Goal: Task Accomplishment & Management: Complete application form

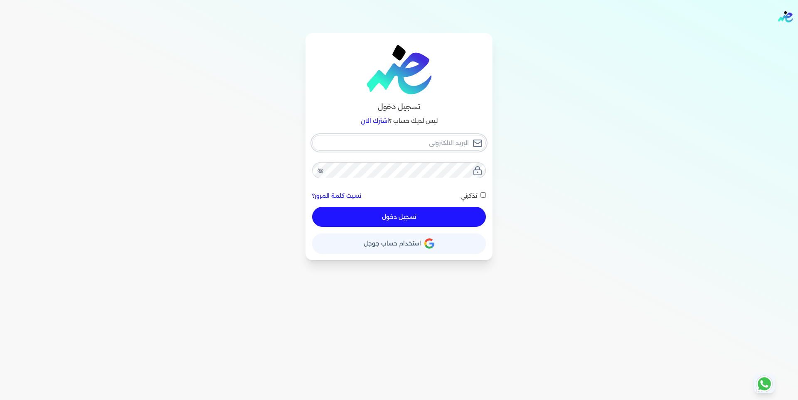
type input "[EMAIL_ADDRESS][DOMAIN_NAME]"
click at [392, 216] on button "تسجيل دخول" at bounding box center [399, 217] width 174 height 20
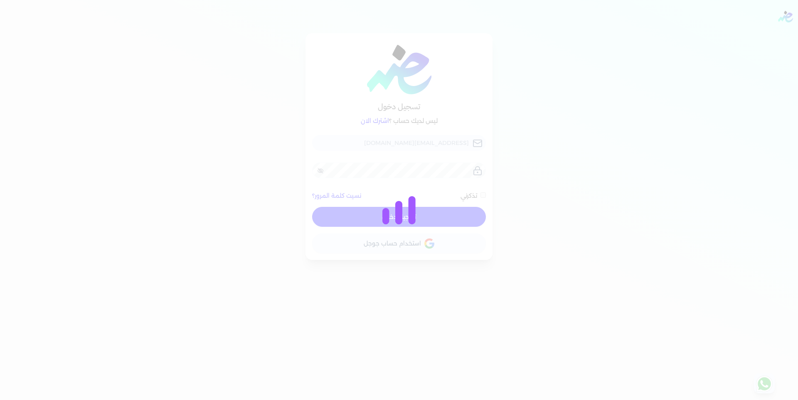
checkbox input "false"
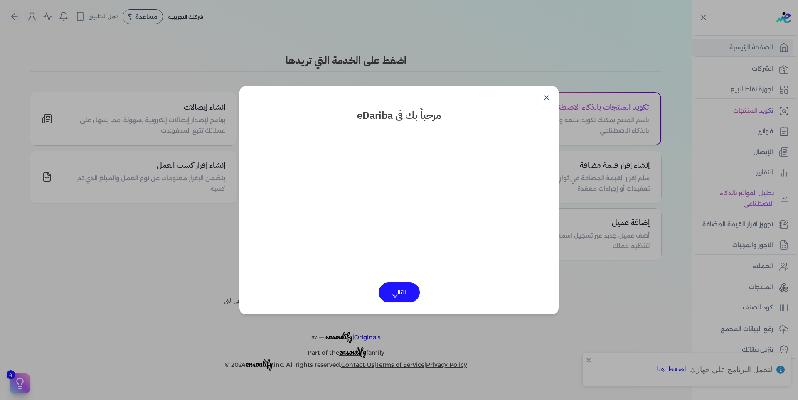
click at [544, 100] on link "✕" at bounding box center [546, 98] width 20 height 20
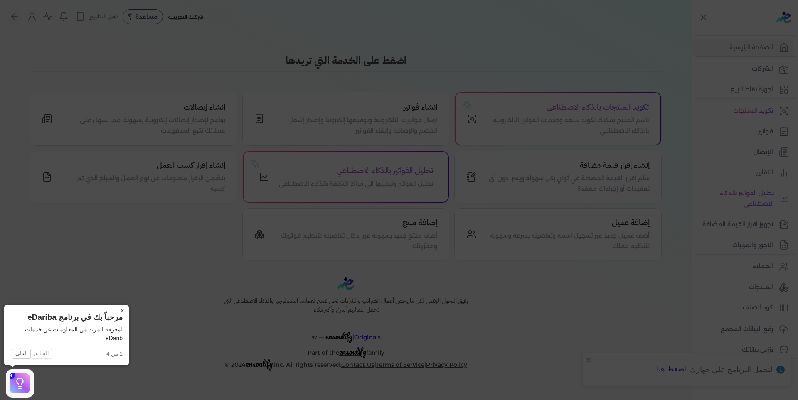
click at [122, 311] on button "×" at bounding box center [122, 311] width 13 height 12
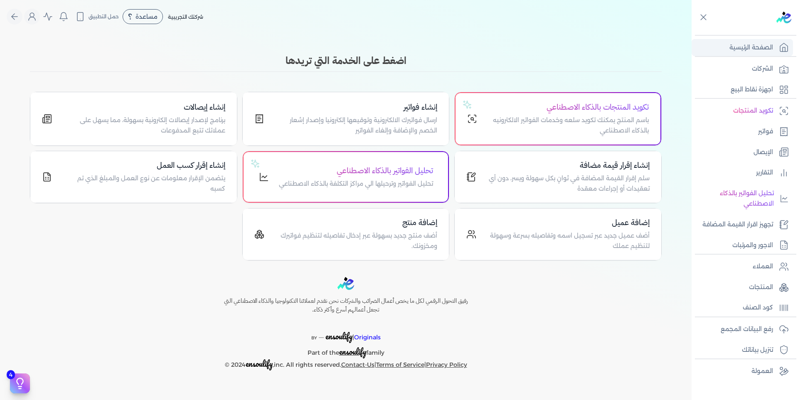
click at [758, 49] on p "الصفحة الرئيسية" at bounding box center [751, 47] width 44 height 11
click at [754, 67] on p "الشركات" at bounding box center [762, 69] width 21 height 11
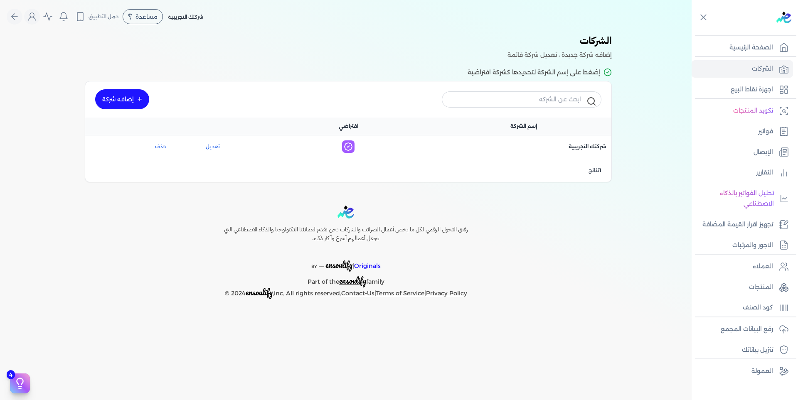
click at [125, 94] on link "إضافه شركة" at bounding box center [122, 99] width 54 height 20
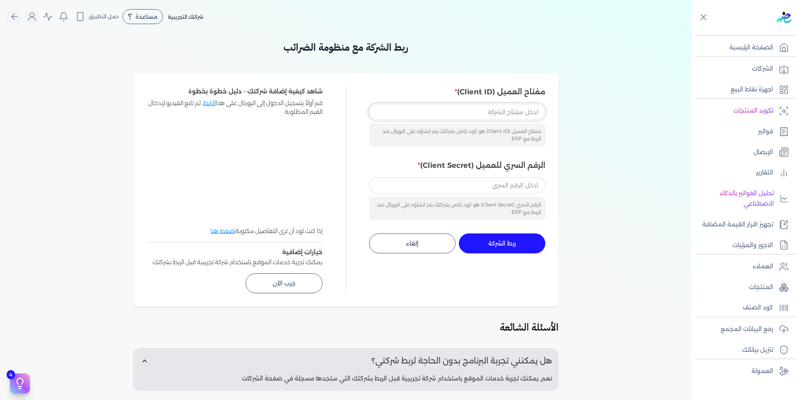
click at [489, 113] on input "مفتاح العميل (Client ID)" at bounding box center [457, 112] width 176 height 16
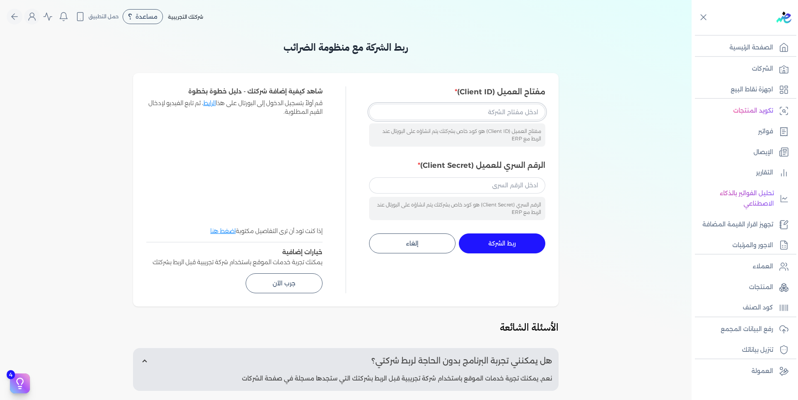
click at [489, 113] on input "مفتاح العميل (Client ID)" at bounding box center [457, 112] width 176 height 16
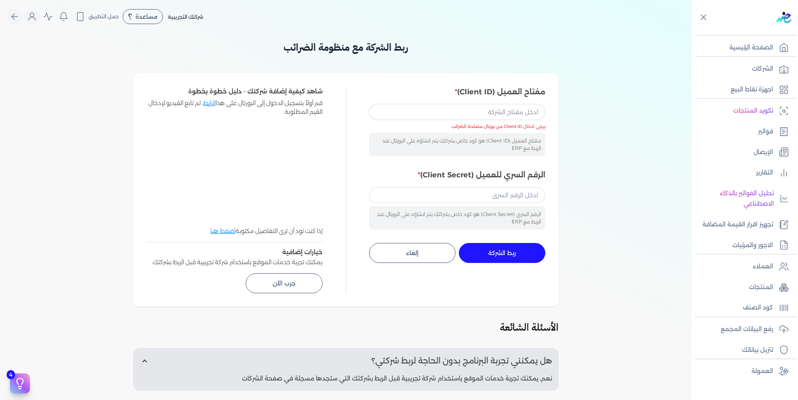
click at [253, 13] on div "شركتك التجريبية مساعدة خدمة العملاء دليل المستخدم حمل التطبيق لا يوجد اشعارات م…" at bounding box center [349, 17] width 685 height 16
click at [426, 107] on input "مفتاح العميل (Client ID)" at bounding box center [457, 112] width 176 height 16
paste input "233cd3e3-afe9-43a4-aab2-0c78c902bb02"
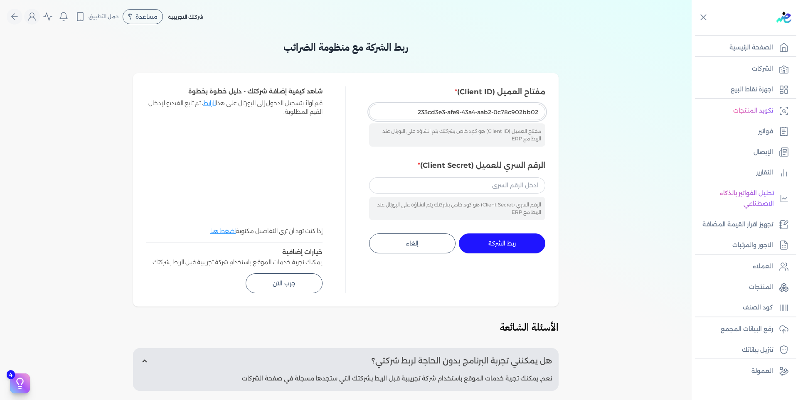
type input "233cd3e3-afe9-43a4-aab2-0c78c902bb02"
click at [440, 188] on input "الرقم السري للعميل (Client Secret)" at bounding box center [457, 185] width 176 height 16
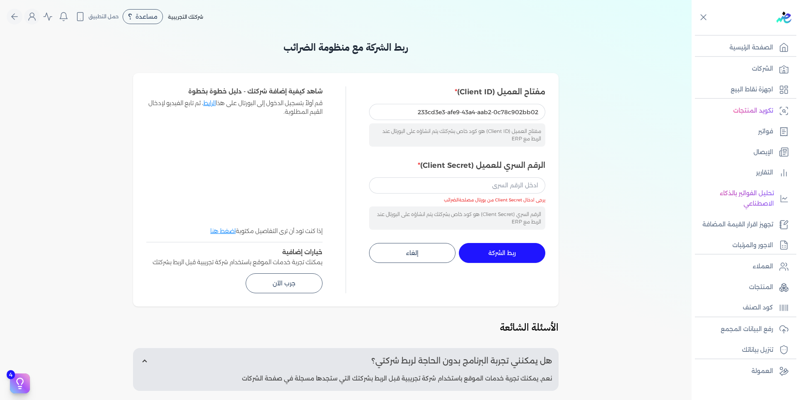
click at [37, 142] on div "ربط الشركة مع منظومة الضرائب مفتاح العميل (Client ID) 233cd3e3-afe9-43a4-aab2-0…" at bounding box center [345, 279] width 691 height 479
click at [424, 192] on input "الرقم السري للعميل (Client Secret)" at bounding box center [457, 185] width 176 height 16
paste input "9f781216-ded7-4207-987d-8fb89e4664fd"
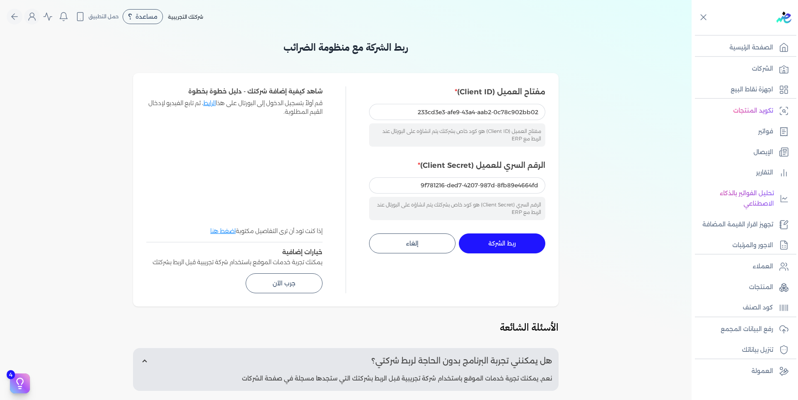
click at [500, 245] on span "ربط الشركة" at bounding box center [501, 244] width 27 height 6
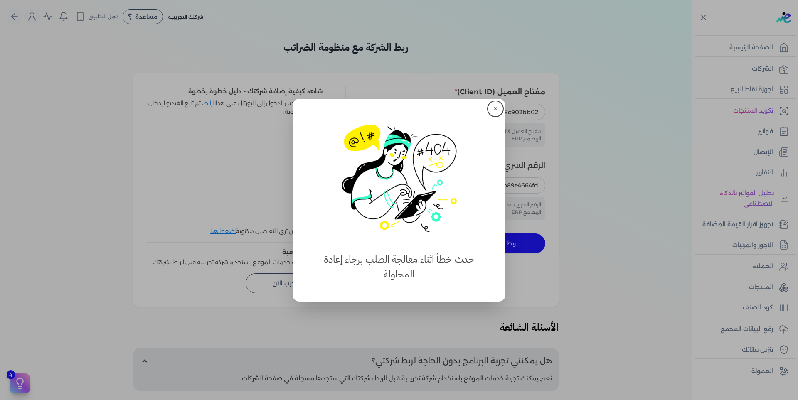
click at [497, 107] on button "✕" at bounding box center [495, 108] width 13 height 13
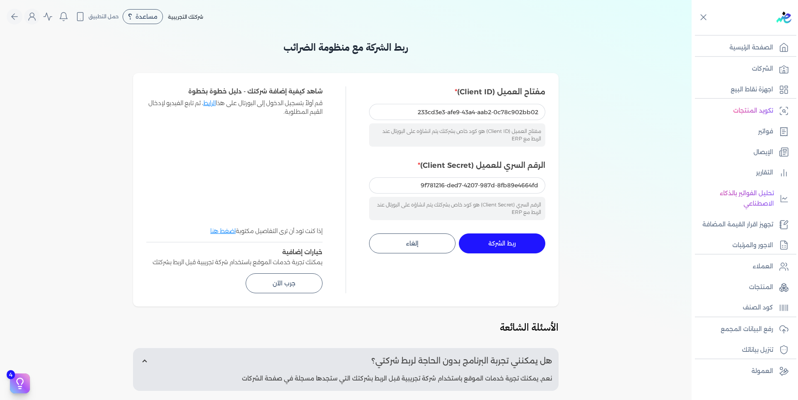
drag, startPoint x: 17, startPoint y: 123, endPoint x: 86, endPoint y: 130, distance: 69.3
click at [17, 123] on div "ربط الشركة مع منظومة الضرائب مفتاح العميل (Client ID) 233cd3e3-afe9-43a4-aab2-0…" at bounding box center [345, 279] width 691 height 479
click at [416, 185] on input "9f781216-ded7-4207-987d-8fb89e4664fd" at bounding box center [457, 185] width 176 height 16
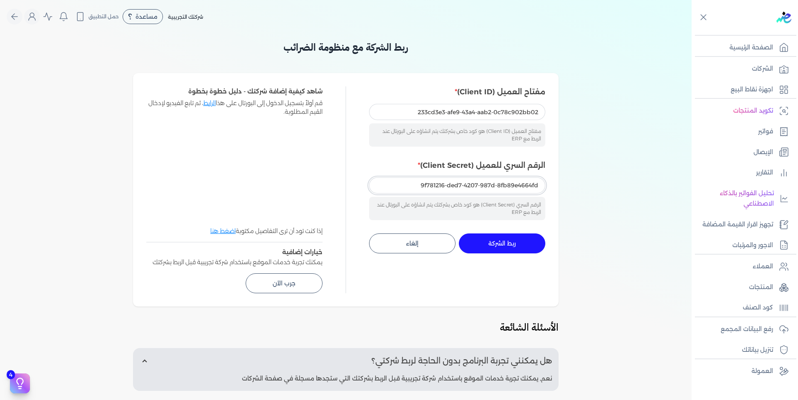
click at [416, 185] on input "9f781216-ded7-4207-987d-8fb89e4664fd" at bounding box center [457, 185] width 176 height 16
paste input "097f8ad2-b084-4178-a6d0-1df2c9315661"
type input "097f8ad2-b084-4178-a6d0-1df2c9315661"
click at [502, 239] on button "ربط الشركة جاري التنفيذ" at bounding box center [502, 244] width 86 height 20
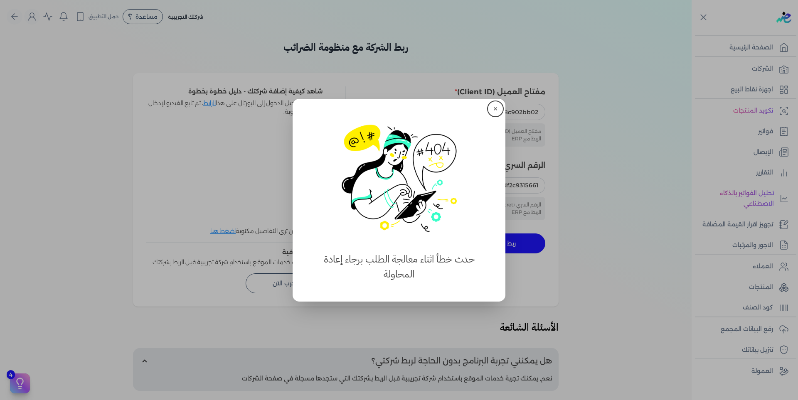
click at [495, 109] on button "✕" at bounding box center [495, 108] width 13 height 13
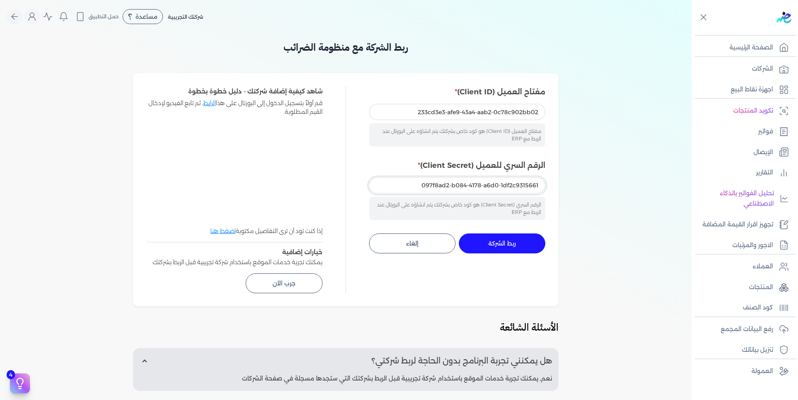
click at [413, 188] on input "097f8ad2-b084-4178-a6d0-1df2c9315661" at bounding box center [457, 185] width 176 height 16
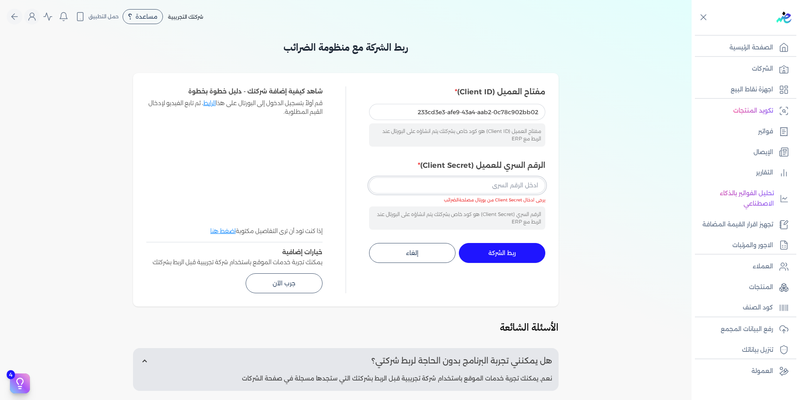
click at [413, 188] on input "الرقم السري للعميل (Client Secret)" at bounding box center [457, 185] width 176 height 16
type input "9f781216-ded7-4207-987d-8fb89e4664fd"
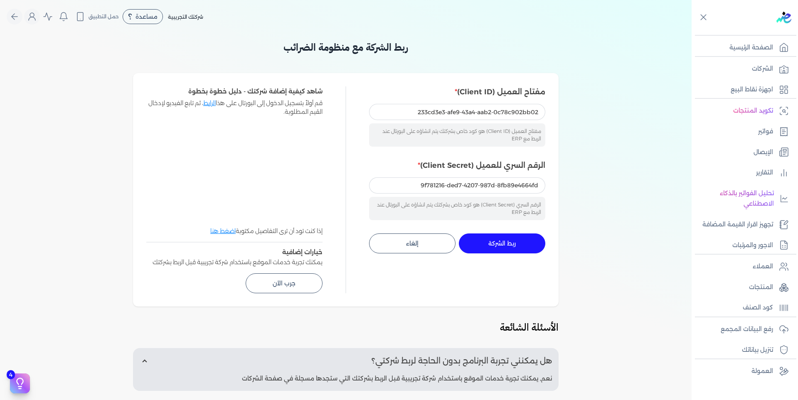
click at [498, 242] on span "ربط الشركة" at bounding box center [501, 244] width 27 height 6
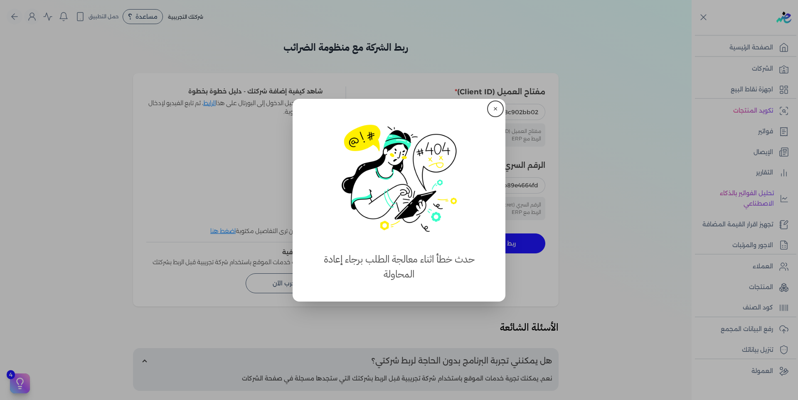
click at [492, 111] on button "✕" at bounding box center [495, 108] width 13 height 13
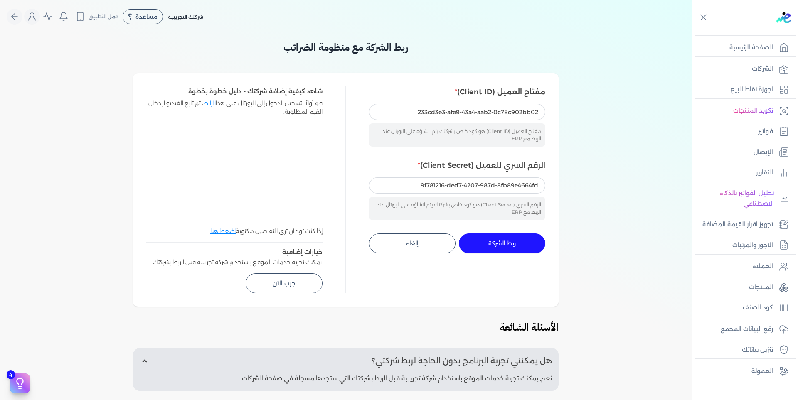
click at [303, 284] on button "جرب الآن" at bounding box center [284, 283] width 77 height 20
click at [273, 282] on button "جرب الآن" at bounding box center [284, 283] width 77 height 20
click at [489, 239] on button "ربط الشركة جاري التنفيذ" at bounding box center [502, 244] width 86 height 20
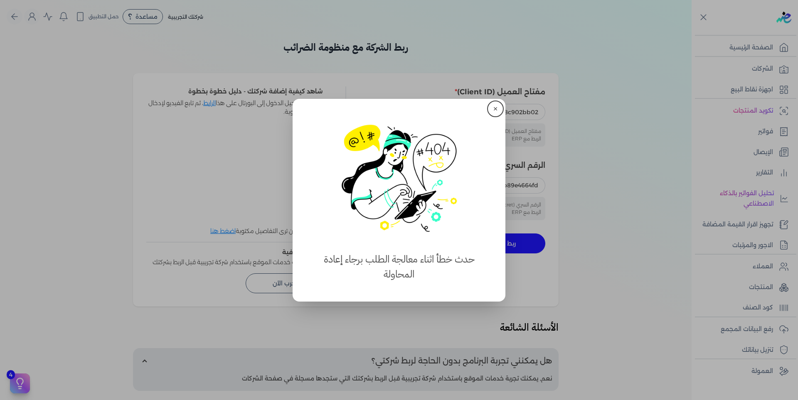
click at [494, 108] on button "✕" at bounding box center [495, 108] width 13 height 13
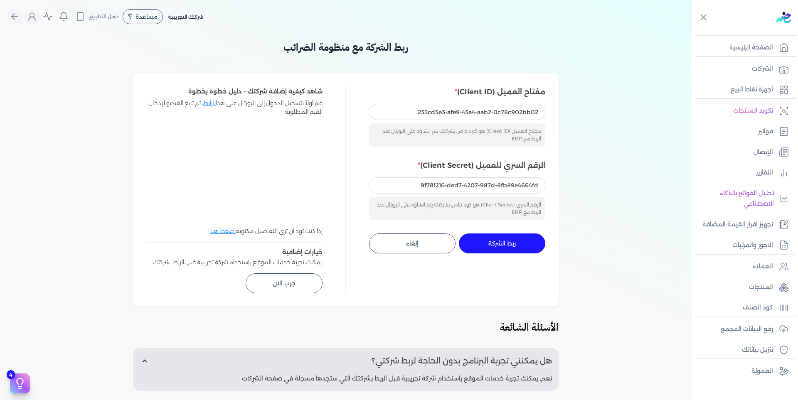
click at [488, 238] on button "ربط الشركة جاري التنفيذ" at bounding box center [502, 244] width 86 height 20
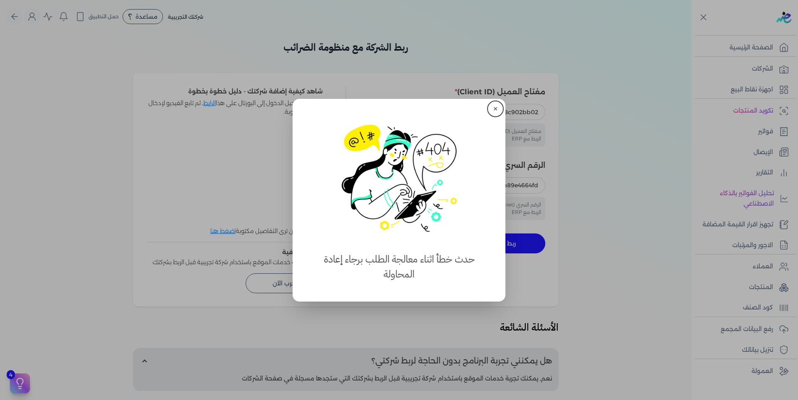
click at [499, 101] on div "✕ استهلكت 100% من الباقة حدث خطأ اثناء معالجة الطلب برجاء إعادة المحاولة" at bounding box center [399, 200] width 213 height 203
click at [497, 106] on button "✕" at bounding box center [495, 108] width 13 height 13
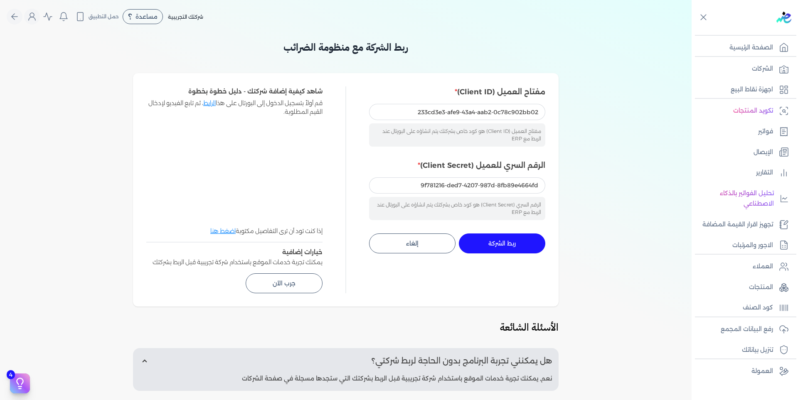
click at [484, 242] on button "ربط الشركة جاري التنفيذ" at bounding box center [502, 244] width 86 height 20
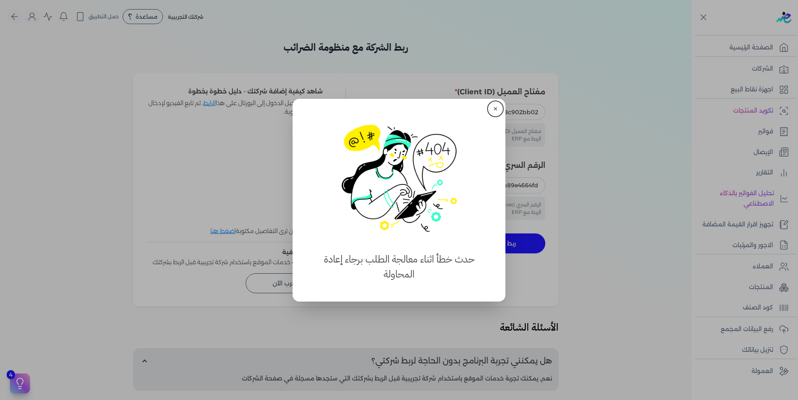
click at [497, 109] on button "✕" at bounding box center [495, 108] width 13 height 13
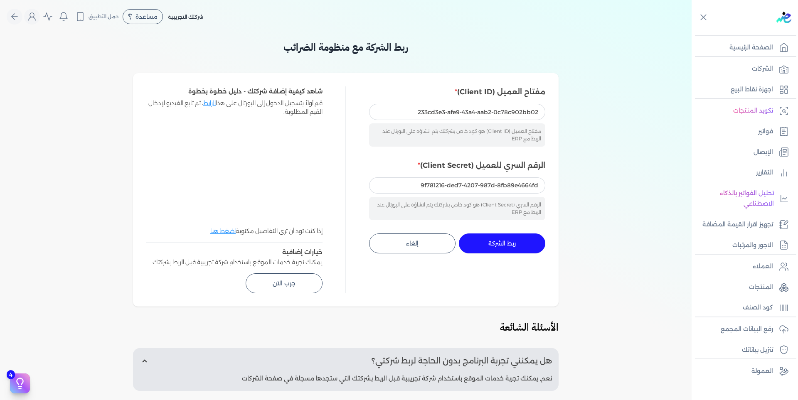
click at [492, 245] on span "ربط الشركة" at bounding box center [501, 244] width 27 height 6
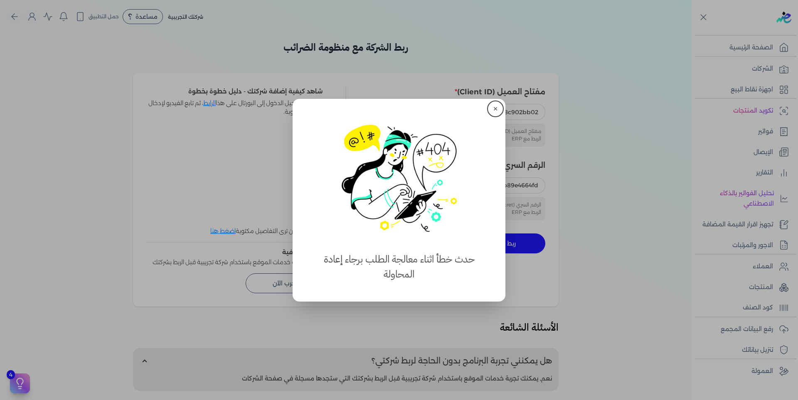
click at [494, 108] on button "✕" at bounding box center [495, 108] width 13 height 13
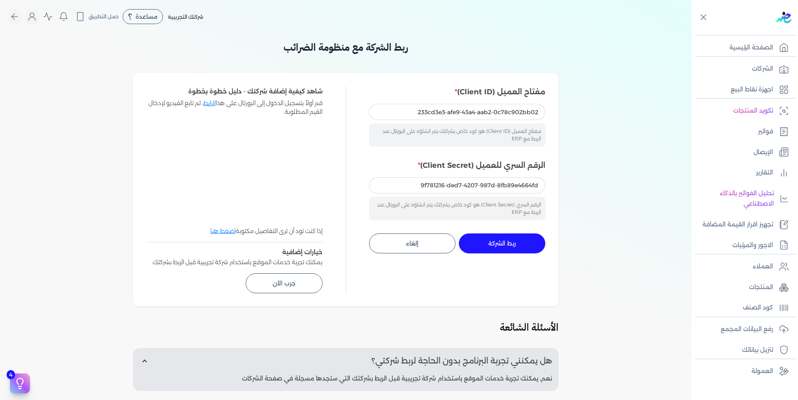
click at [499, 237] on button "ربط الشركة جاري التنفيذ" at bounding box center [502, 244] width 86 height 20
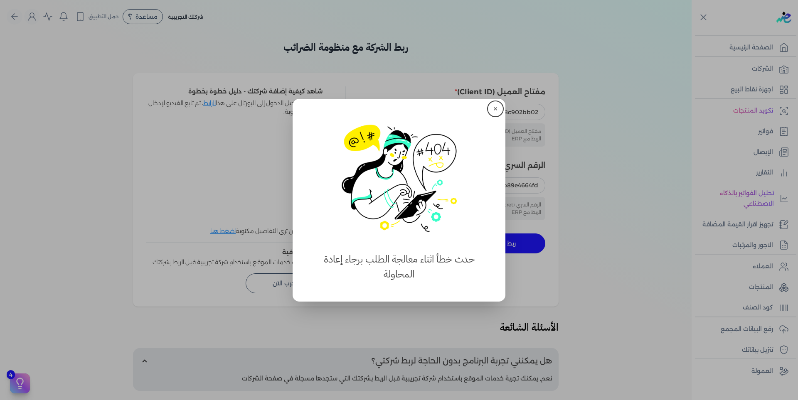
click at [494, 108] on button "✕" at bounding box center [495, 108] width 13 height 13
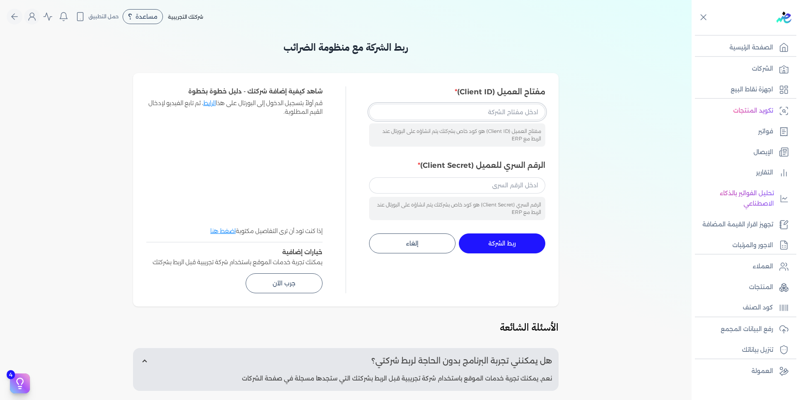
click at [467, 113] on input "مفتاح العميل (Client ID)" at bounding box center [457, 112] width 176 height 16
type input "233cd3e3-afe9-43a4-aab2-0c78c902bb02"
click at [508, 190] on input "الرقم السري للعميل (Client Secret)" at bounding box center [457, 185] width 176 height 16
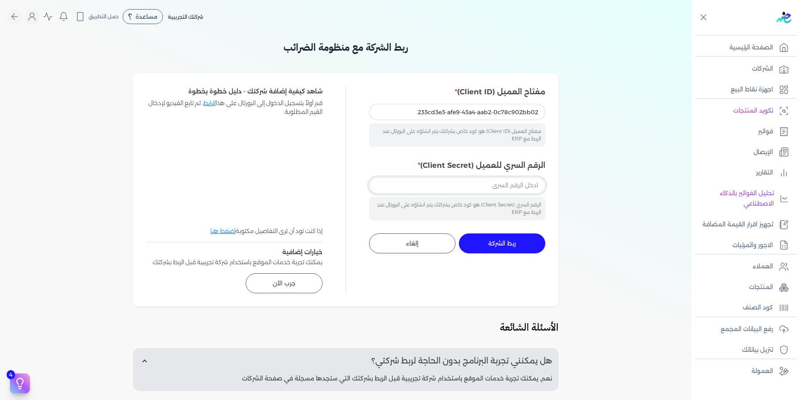
type input "126f4c2d-d2cd-449e-8759-4b2ce7cdfa7b"
click at [519, 244] on button "ربط الشركة جاري التنفيذ" at bounding box center [502, 244] width 86 height 20
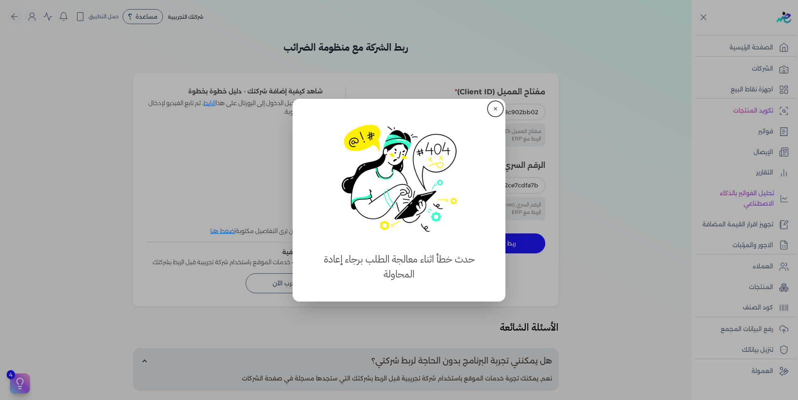
click at [491, 104] on button "✕" at bounding box center [495, 108] width 13 height 13
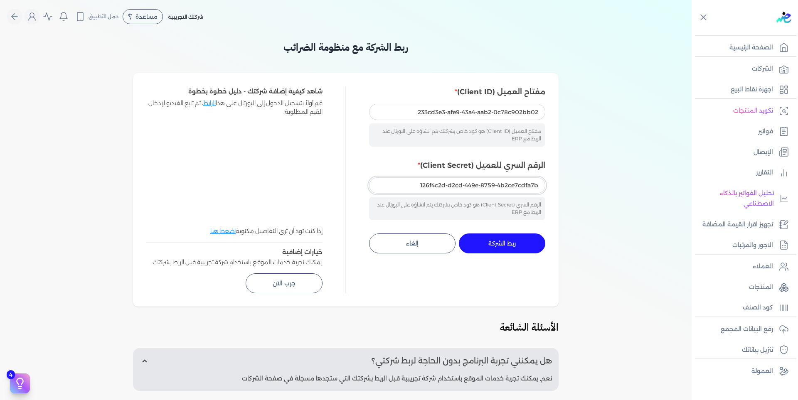
click at [421, 187] on input "126f4c2d-d2cd-449e-8759-4b2ce7cdfa7b" at bounding box center [457, 185] width 176 height 16
click at [418, 186] on input "126f4c2d-d2cd-449e-8759-4b2ce7cdfa7b" at bounding box center [457, 185] width 176 height 16
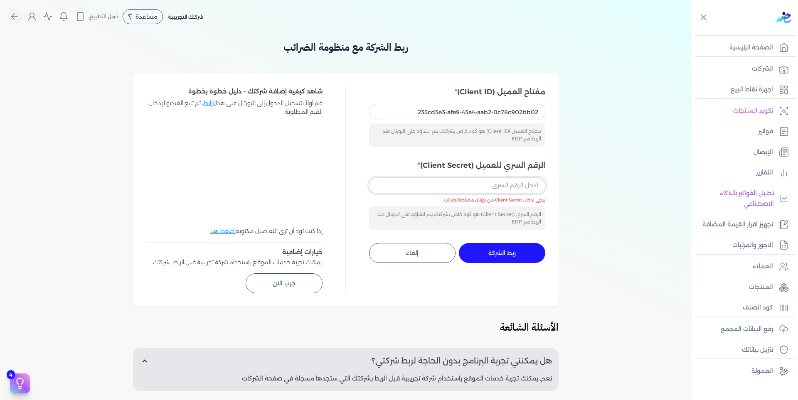
click at [418, 186] on input "الرقم السري للعميل (Client Secret)" at bounding box center [457, 185] width 176 height 16
type input "15a836ae-fd03-4f62-8c54-ebeeea5ec3df"
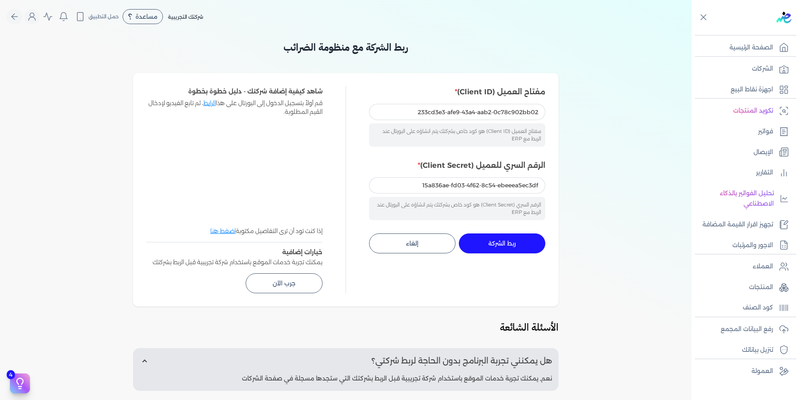
click at [513, 245] on span "ربط الشركة" at bounding box center [501, 244] width 27 height 6
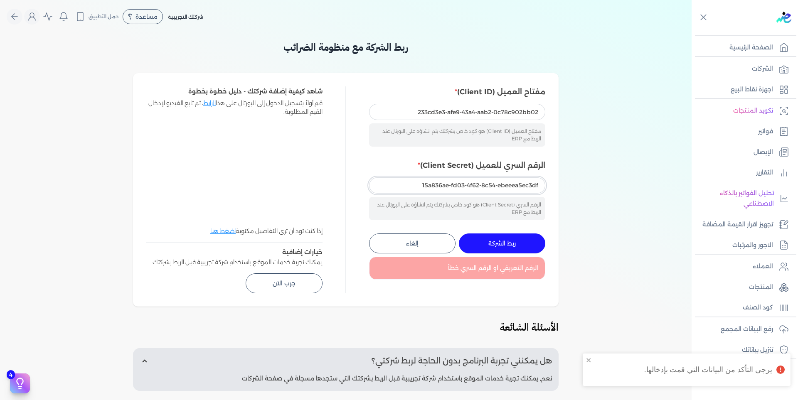
click at [404, 185] on input "15a836ae-fd03-4f62-8c54-ebeeea5ec3df" at bounding box center [457, 185] width 176 height 16
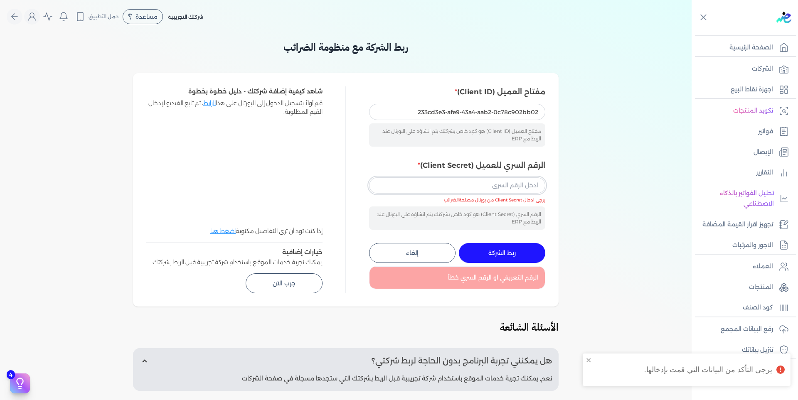
click at [404, 185] on input "الرقم السري للعميل (Client Secret)" at bounding box center [457, 185] width 176 height 16
type input "097f8ad2-b084-4178-a6d0-1df2c9315661"
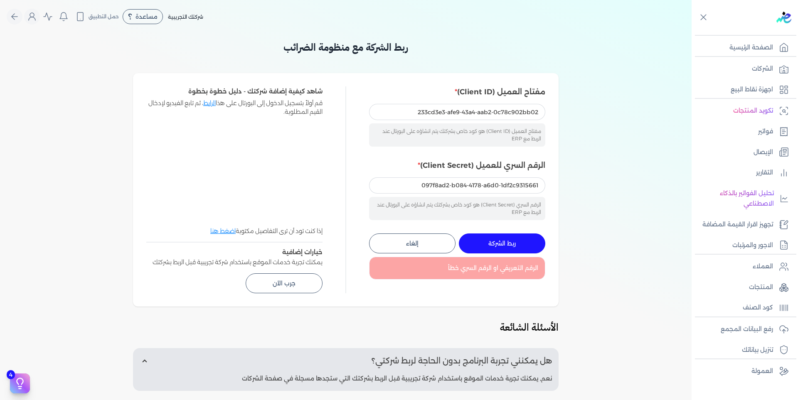
click at [516, 241] on span "ربط الشركة" at bounding box center [501, 244] width 27 height 6
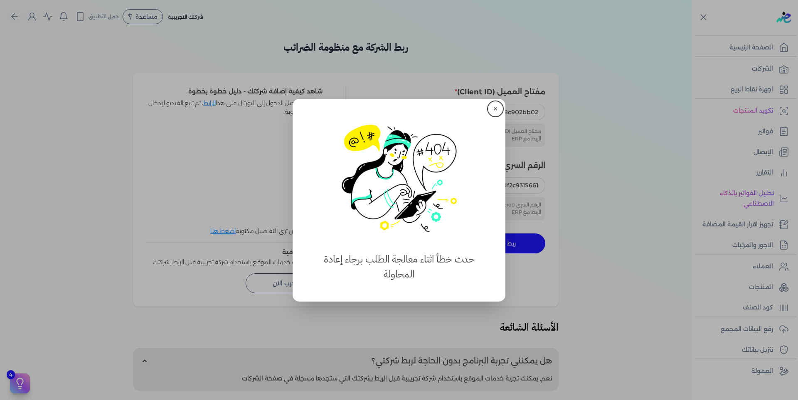
click at [492, 105] on button "✕" at bounding box center [495, 108] width 13 height 13
